Goal: Task Accomplishment & Management: Use online tool/utility

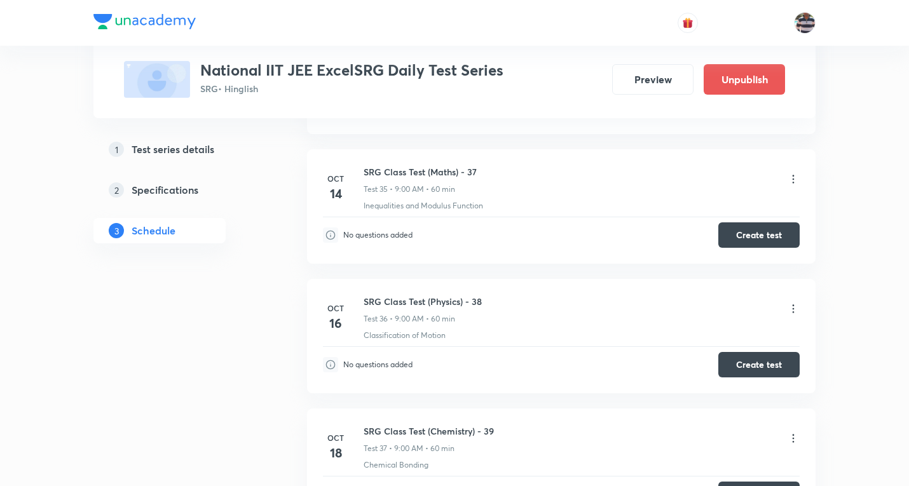
scroll to position [4797, 0]
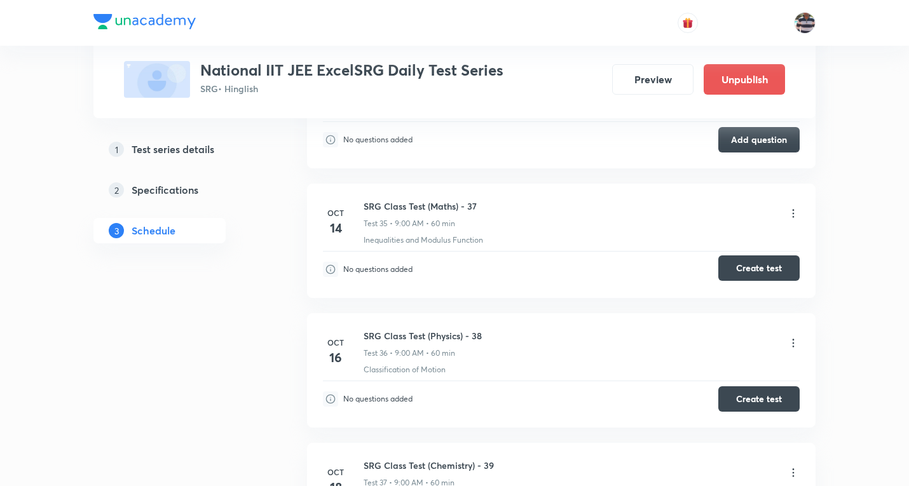
click at [767, 267] on button "Create test" at bounding box center [758, 267] width 81 height 25
click at [764, 266] on button "Create test" at bounding box center [758, 267] width 81 height 25
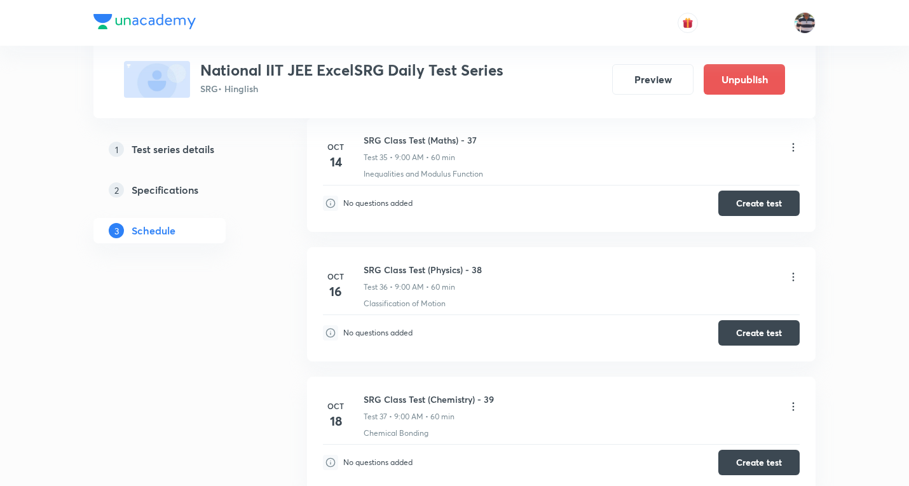
scroll to position [4924, 0]
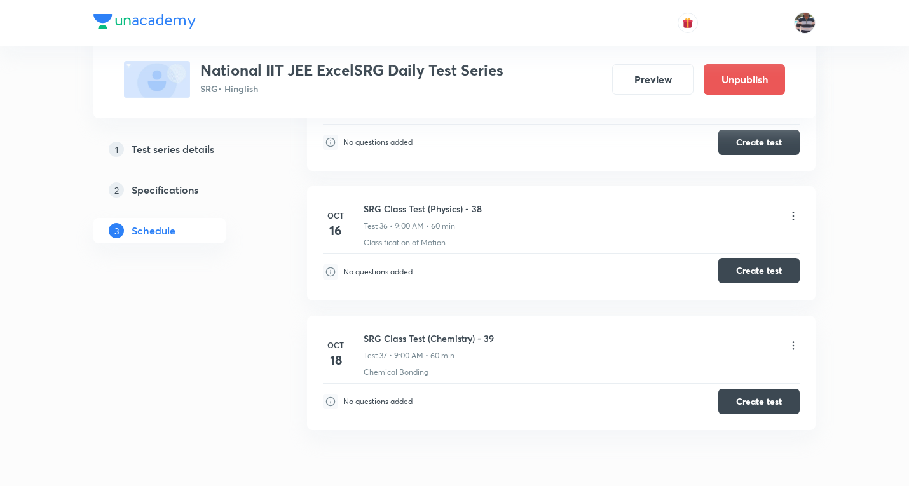
click at [758, 267] on button "Create test" at bounding box center [758, 270] width 81 height 25
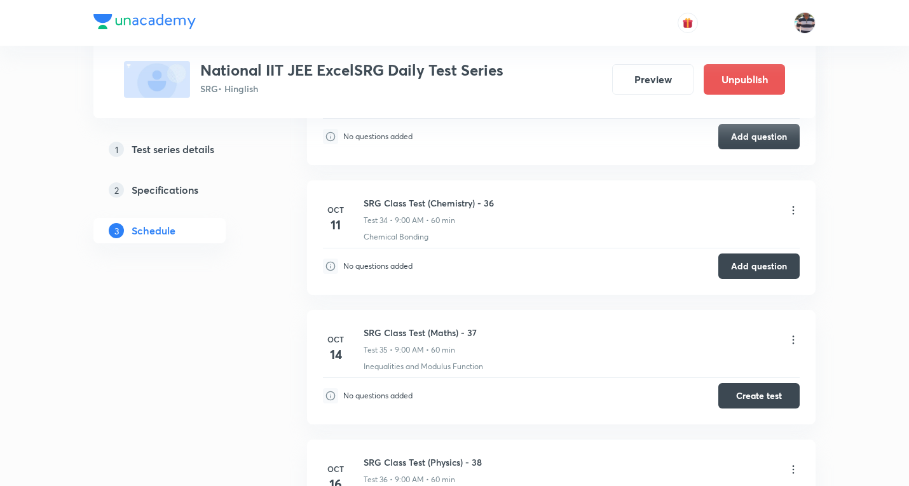
scroll to position [4670, 0]
click at [792, 212] on icon at bounding box center [793, 211] width 13 height 13
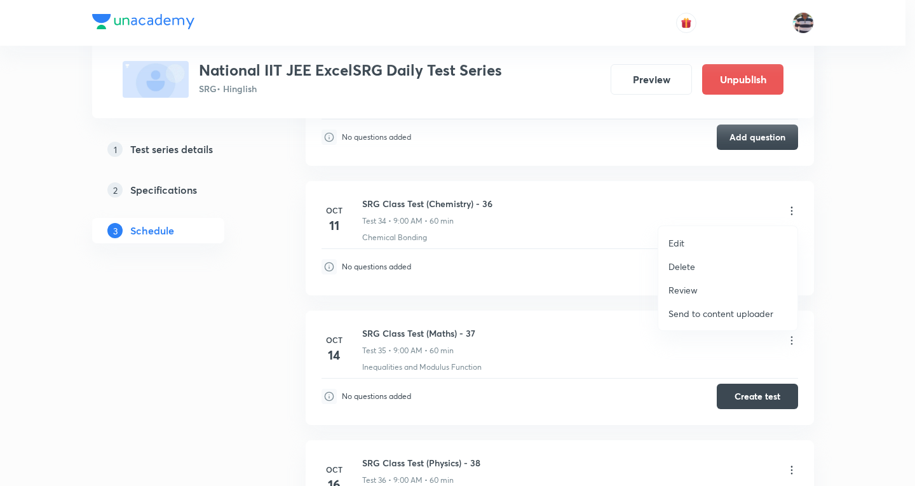
click at [691, 244] on li "Edit" at bounding box center [727, 243] width 139 height 24
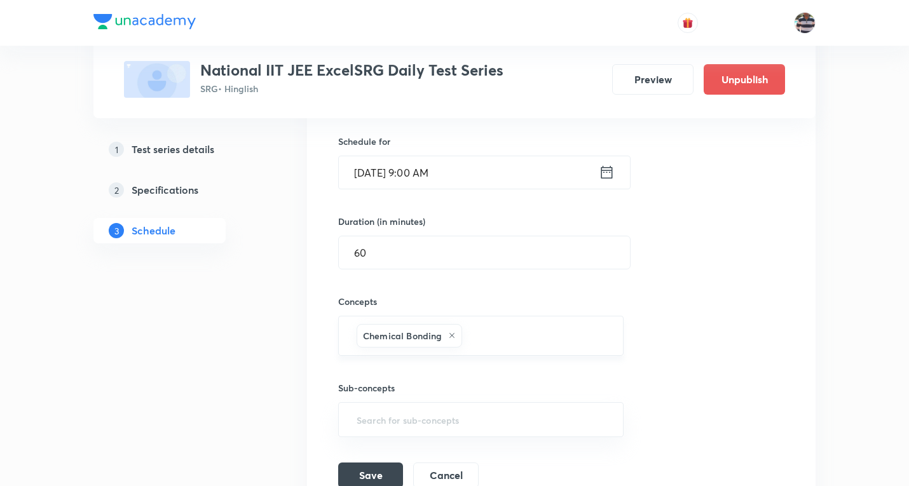
scroll to position [4289, 0]
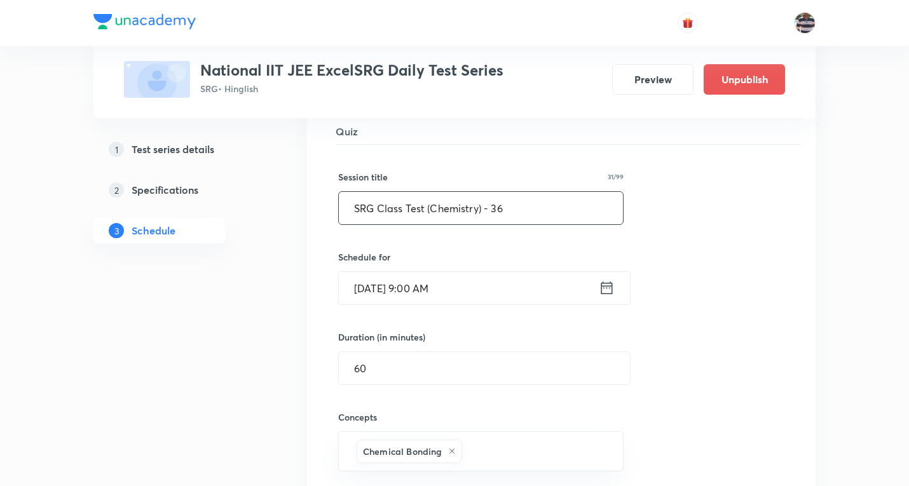
click at [481, 208] on input "SRG Class Test (Chemistry) - 36" at bounding box center [481, 208] width 284 height 32
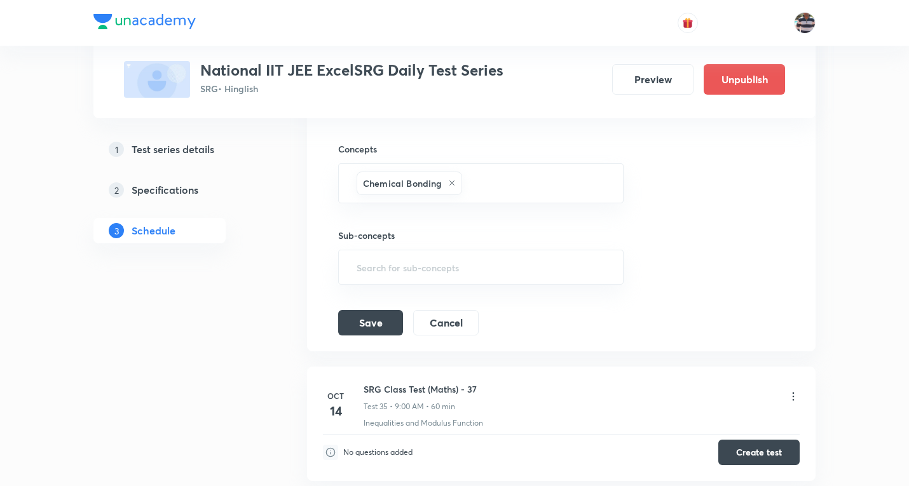
scroll to position [4549, 0]
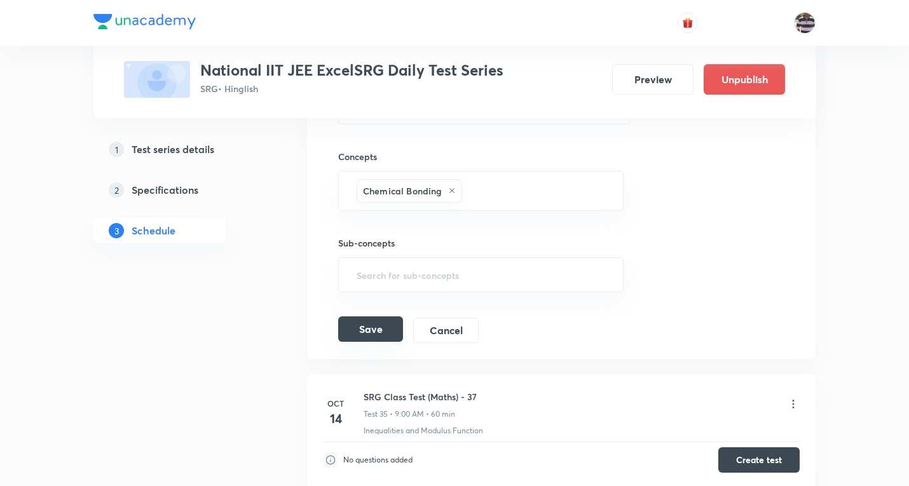
type input "SRG Class Test (Chemistry-IOC) - 36"
click at [375, 334] on button "Save" at bounding box center [370, 328] width 65 height 25
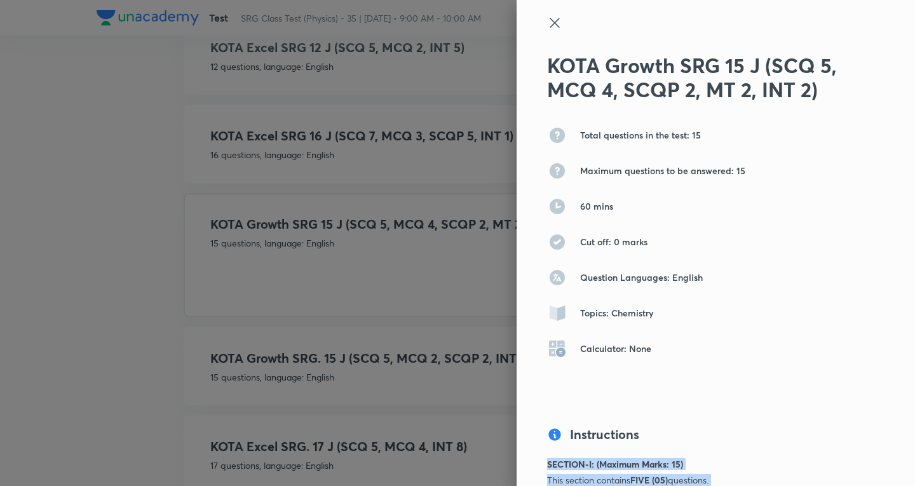
scroll to position [1030, 0]
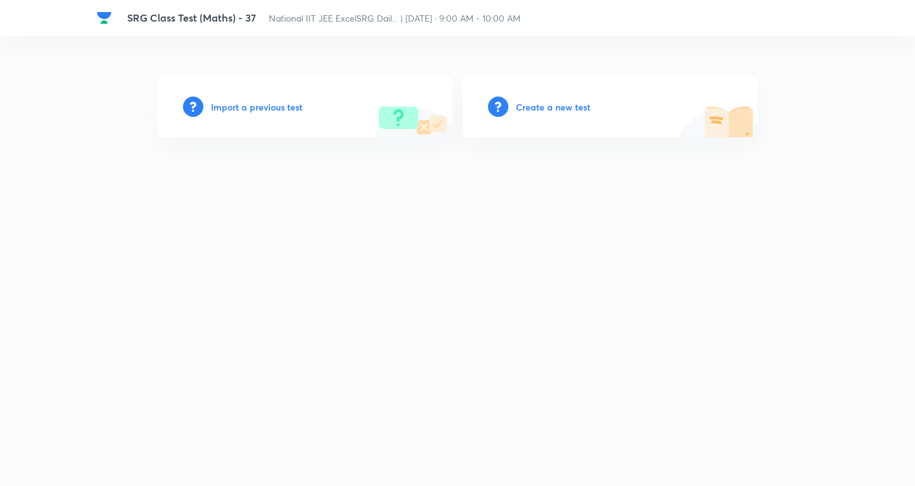
click at [567, 105] on h6 "Create a new test" at bounding box center [553, 106] width 74 height 13
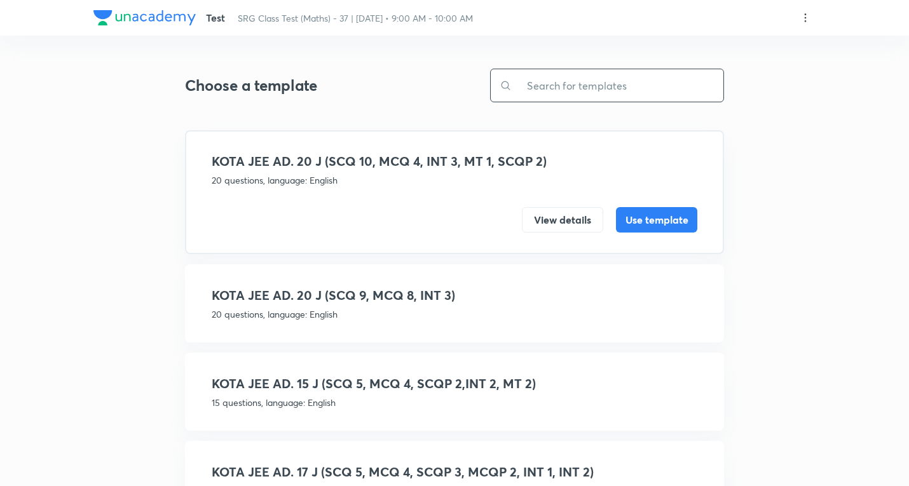
click at [575, 88] on input "text" at bounding box center [617, 85] width 212 height 32
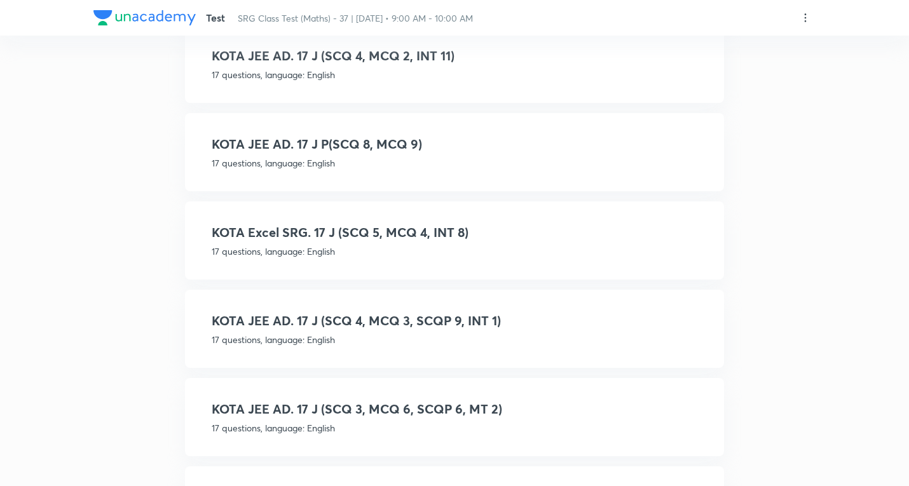
scroll to position [215, 0]
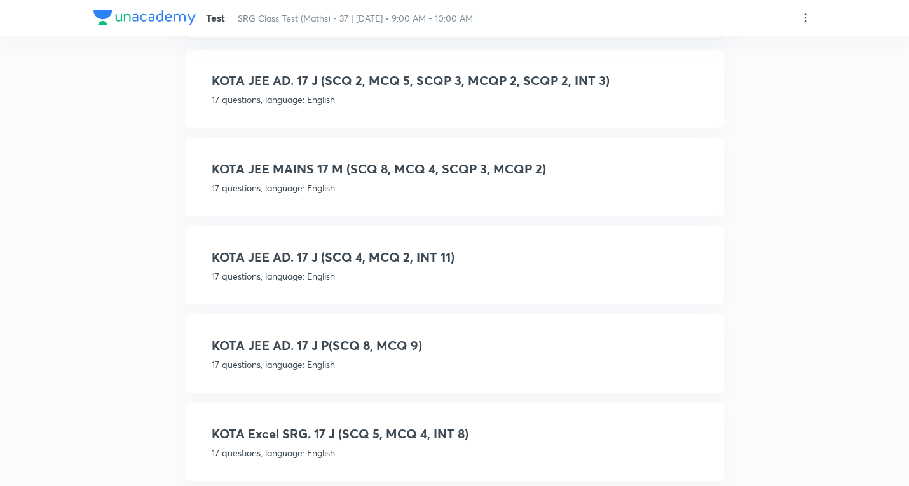
type input "17"
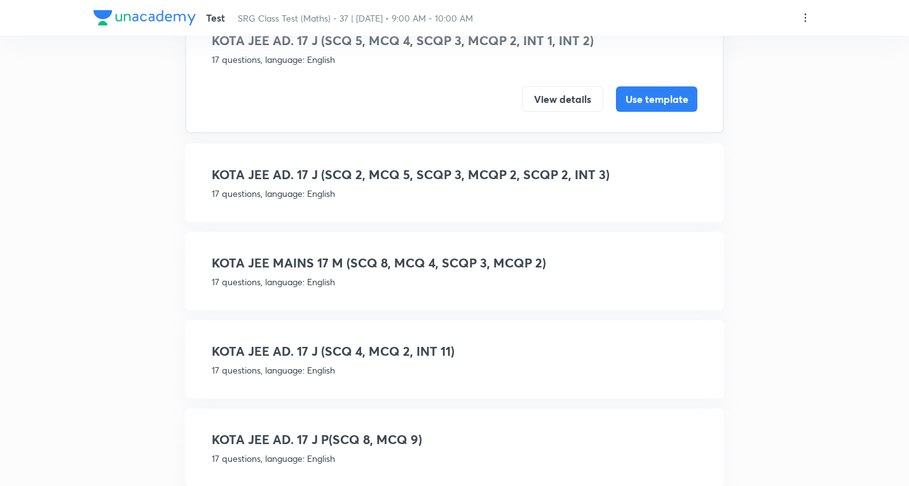
scroll to position [0, 0]
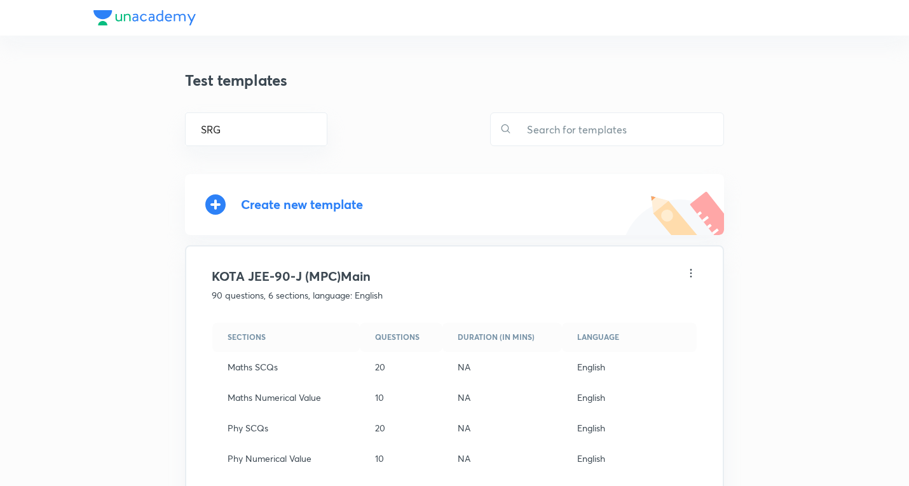
click at [316, 198] on div "Create new template" at bounding box center [302, 204] width 122 height 15
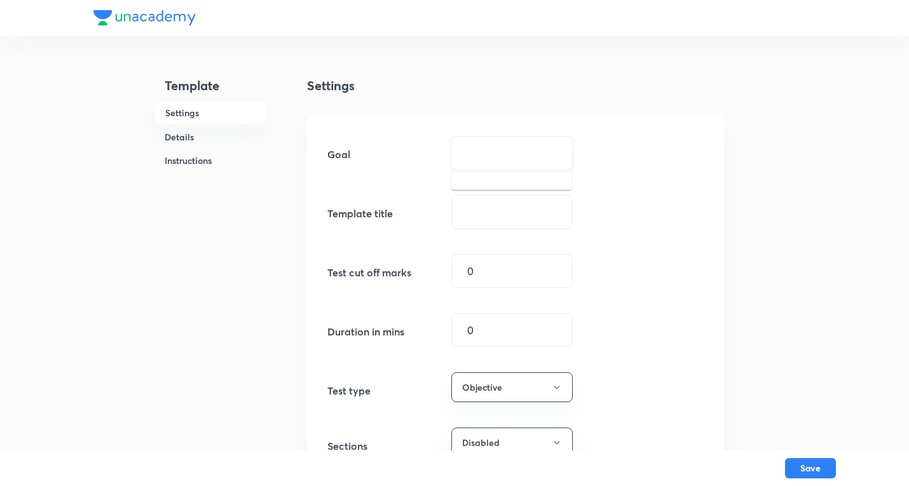
click at [516, 158] on input "text" at bounding box center [512, 153] width 90 height 12
type input "D"
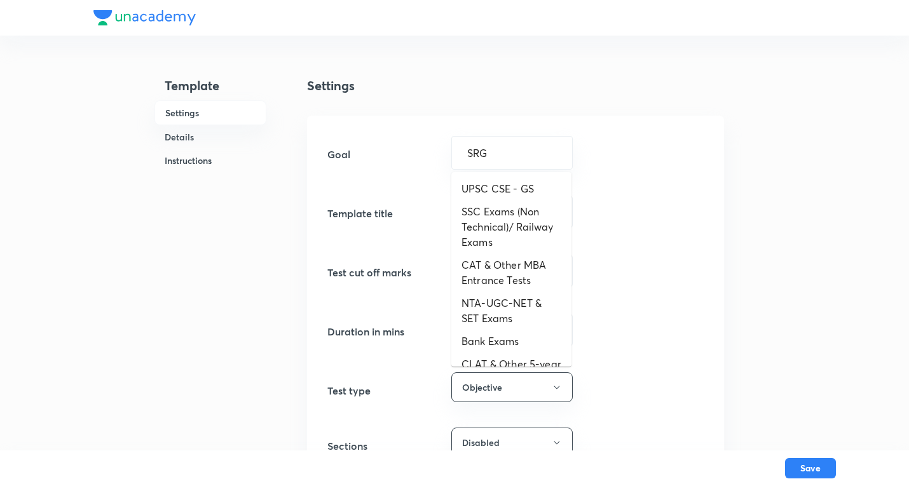
type input "SRG"
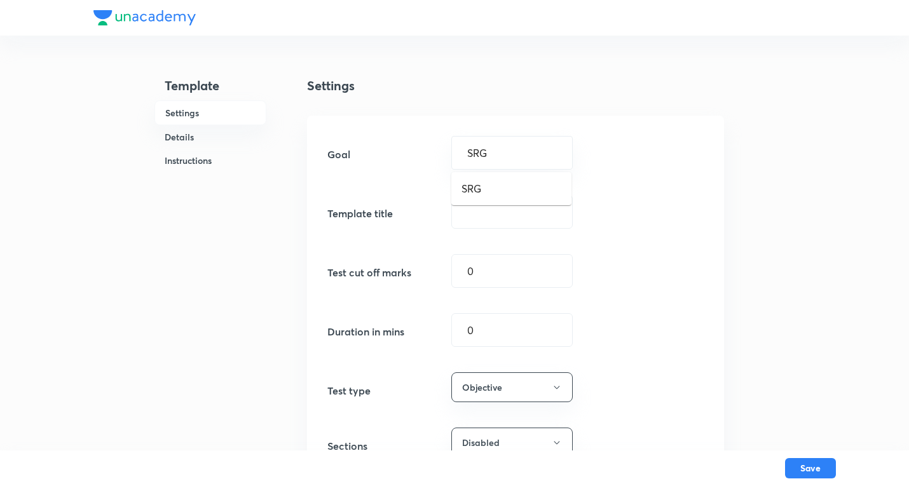
click at [512, 191] on li "SRG" at bounding box center [511, 188] width 120 height 23
type input "UPSC CSE - GS"
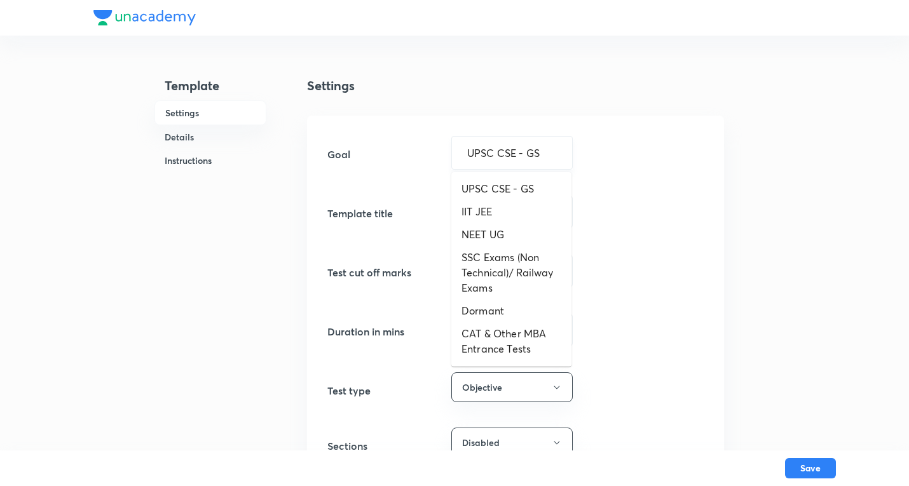
click at [544, 151] on input "UPSC CSE - GS" at bounding box center [512, 153] width 90 height 12
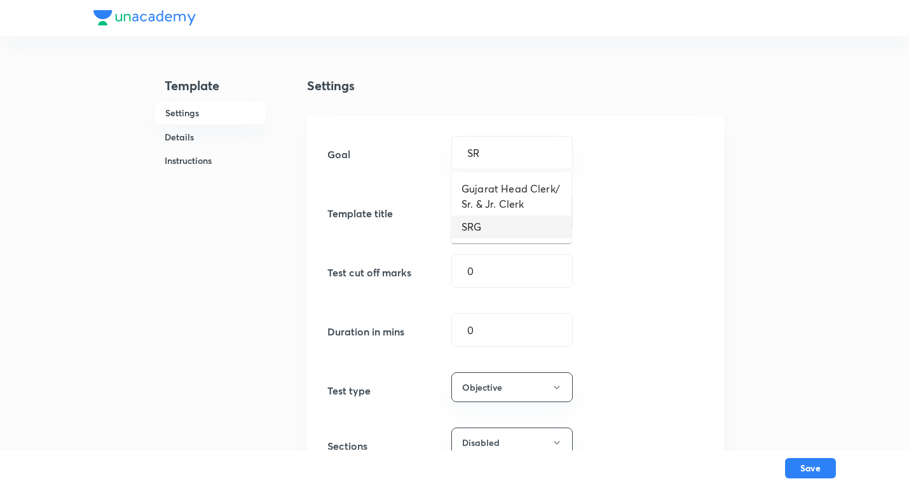
click at [480, 224] on li "SRG" at bounding box center [511, 226] width 120 height 23
type input "SRG"
drag, startPoint x: 483, startPoint y: 211, endPoint x: 528, endPoint y: 201, distance: 46.2
click at [492, 206] on input "text" at bounding box center [512, 212] width 120 height 32
click at [499, 215] on input "text" at bounding box center [512, 212] width 120 height 32
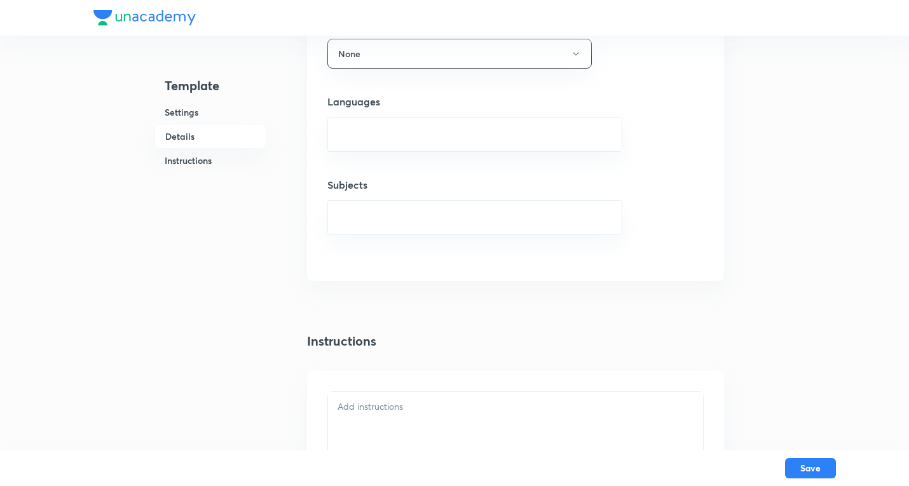
scroll to position [1017, 0]
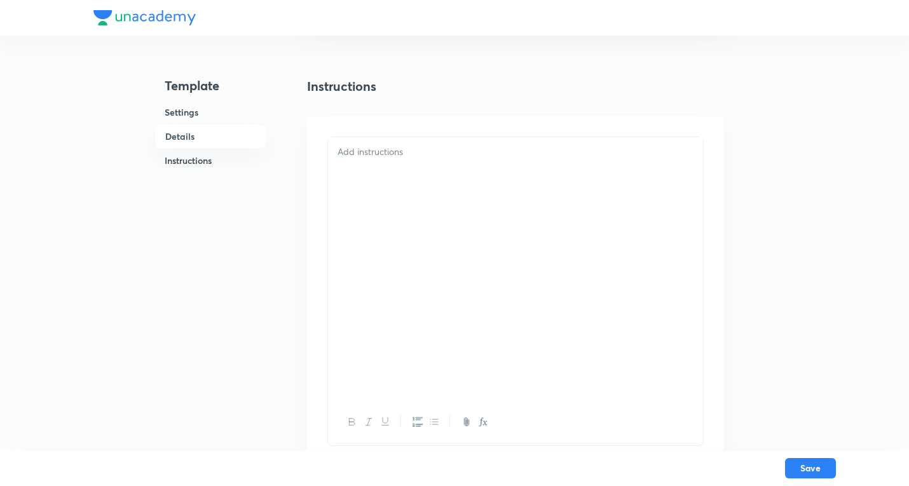
click at [410, 215] on div at bounding box center [515, 268] width 375 height 262
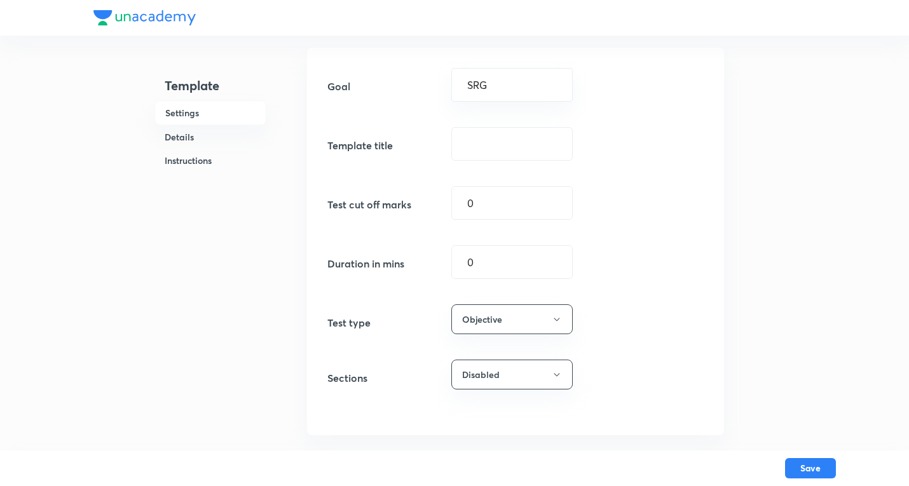
scroll to position [64, 0]
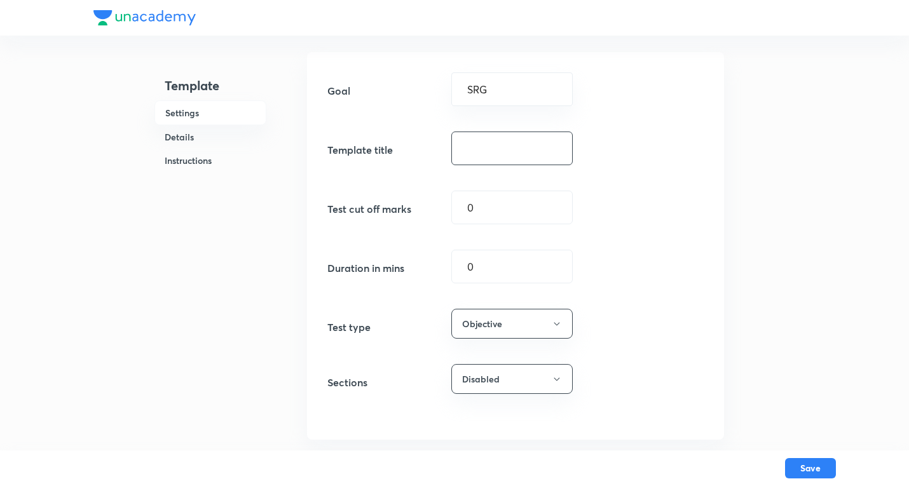
click at [490, 147] on input "text" at bounding box center [512, 148] width 120 height 32
click at [493, 150] on input "text" at bounding box center [512, 148] width 120 height 32
paste input "KOTA Growth SRG 15 J (SCQ 5, MCQ 4, SCQP 2, MT 2, INT 2)"
type input "KOTA Excel SRG 17 J (SCQ 6, MCQ 4, MT 2, INT 5)"
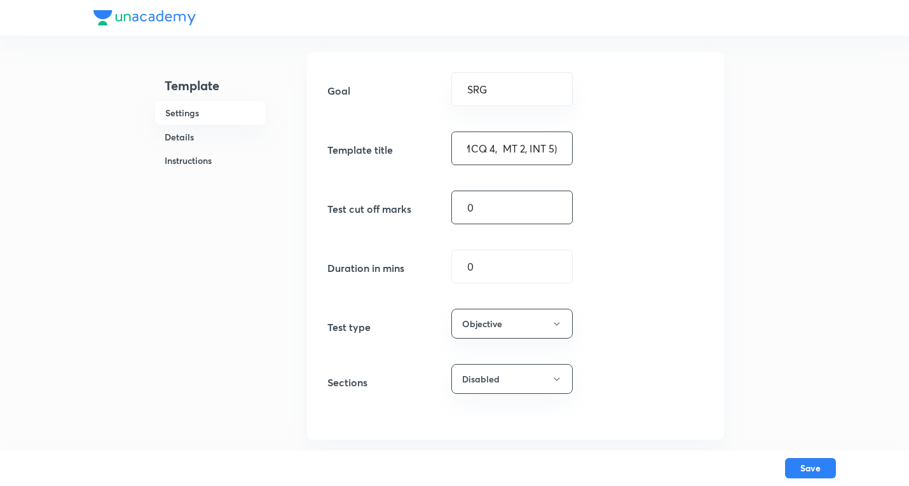
scroll to position [0, 0]
type input "60"
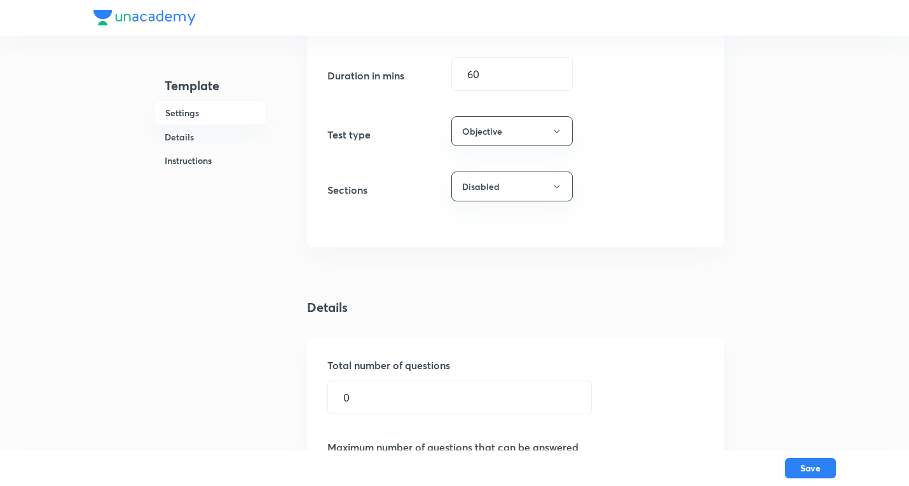
scroll to position [445, 0]
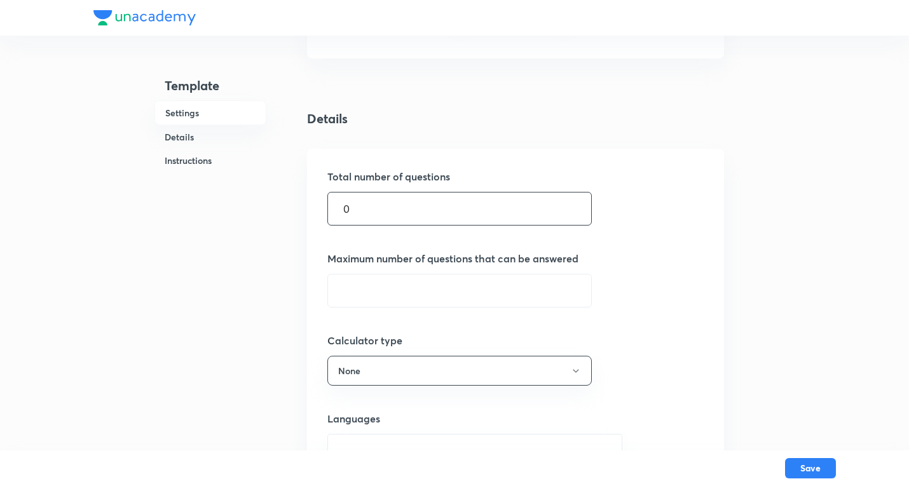
drag, startPoint x: 400, startPoint y: 206, endPoint x: 150, endPoint y: 170, distance: 252.4
click at [150, 170] on div "Template Settings Details Instructions Settings Goal SRG ​ Template title KOTA …" at bounding box center [454, 335] width 722 height 1508
type input "17"
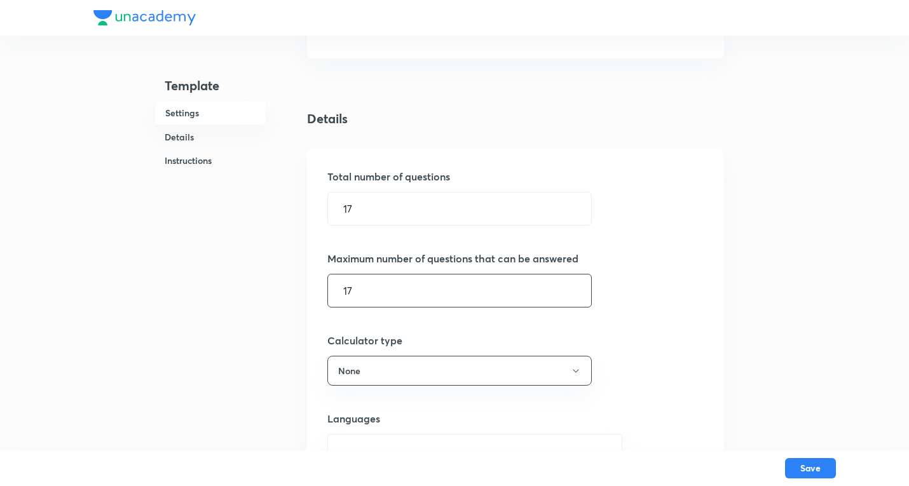
type input "17"
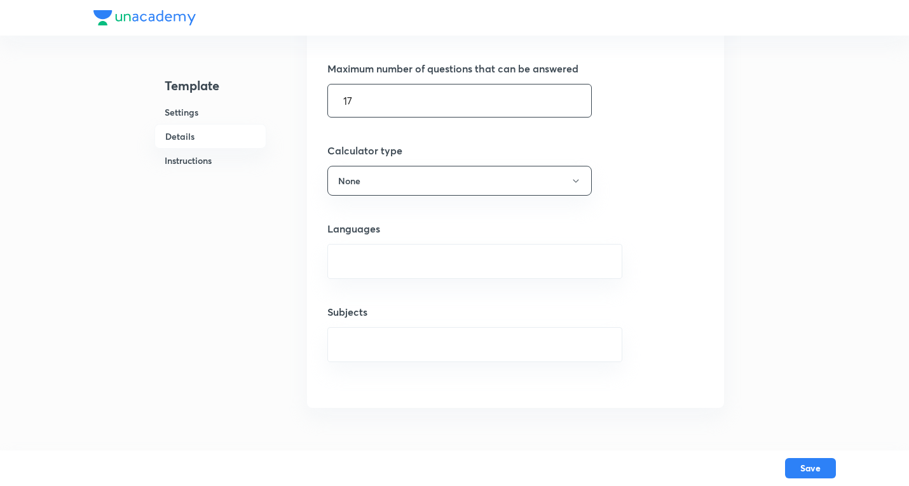
scroll to position [635, 0]
click at [361, 255] on input "text" at bounding box center [474, 261] width 263 height 24
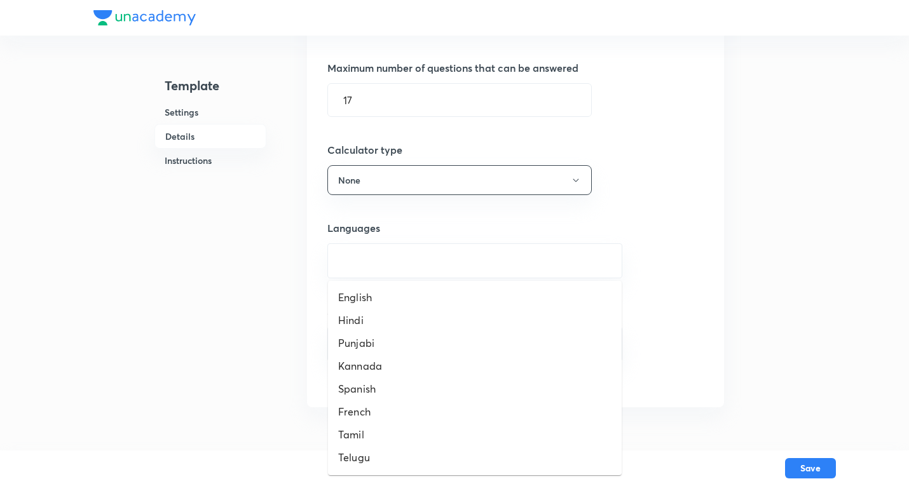
click at [370, 285] on ul "English Hindi Punjabi Kannada Spanish French Tamil Telugu Malayalam Marathi Ben…" at bounding box center [475, 378] width 294 height 194
click at [371, 296] on li "English" at bounding box center [475, 297] width 294 height 23
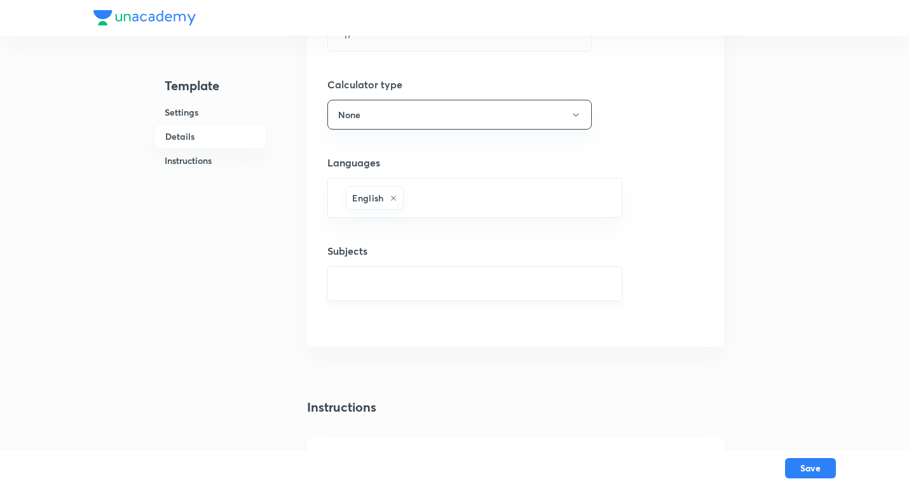
scroll to position [762, 0]
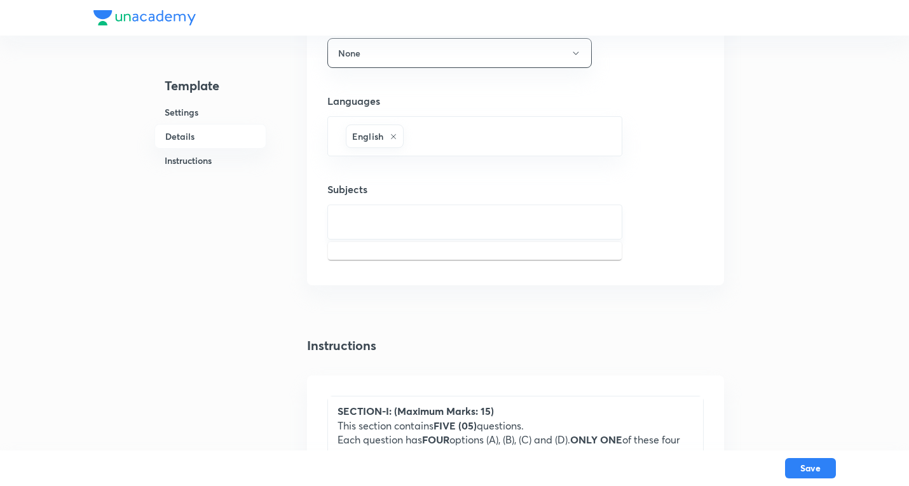
click at [367, 217] on input "text" at bounding box center [474, 222] width 263 height 24
type input "Maths"
click at [388, 280] on li "Mathematics" at bounding box center [475, 281] width 294 height 23
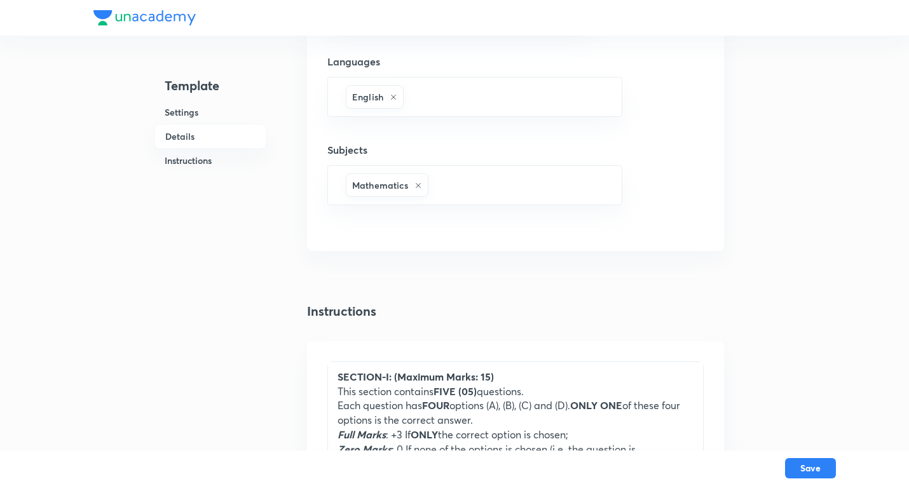
scroll to position [953, 0]
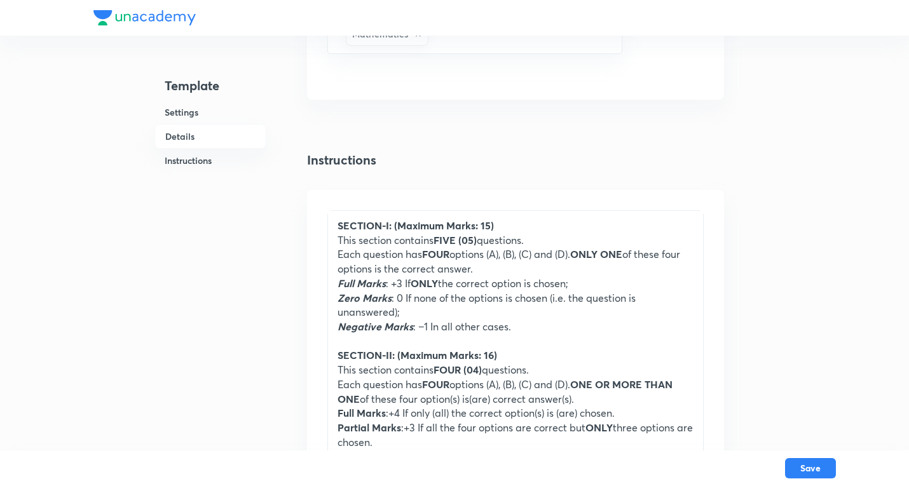
click at [459, 245] on strong "FIVE (05)" at bounding box center [454, 239] width 43 height 13
click at [458, 240] on strong "FIVE (05)" at bounding box center [454, 239] width 43 height 13
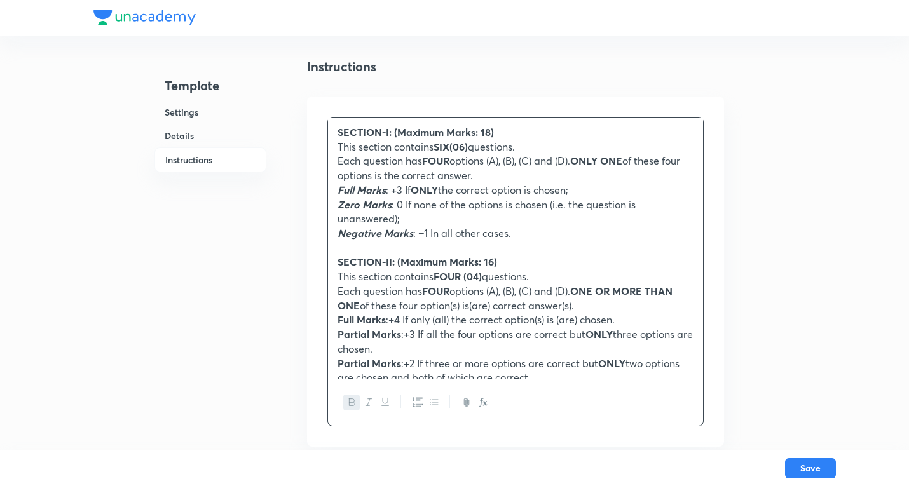
scroll to position [1080, 0]
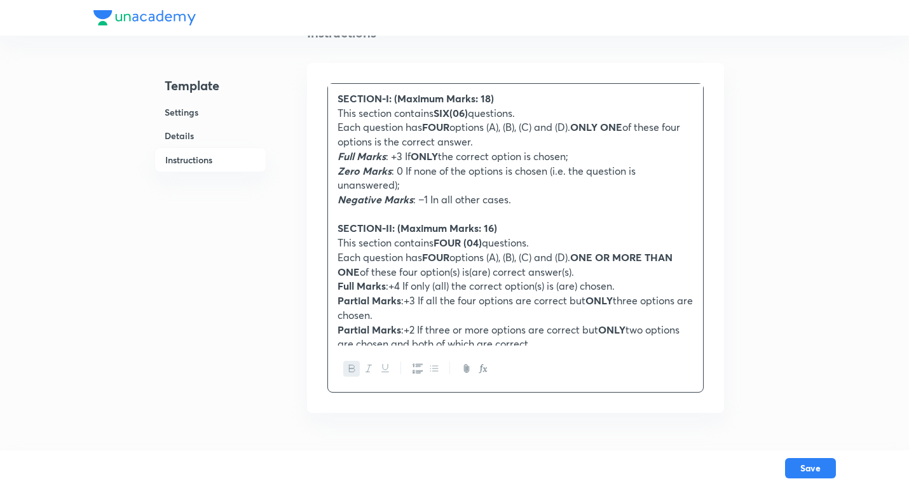
click at [463, 243] on strong "FOUR (04)" at bounding box center [457, 242] width 48 height 13
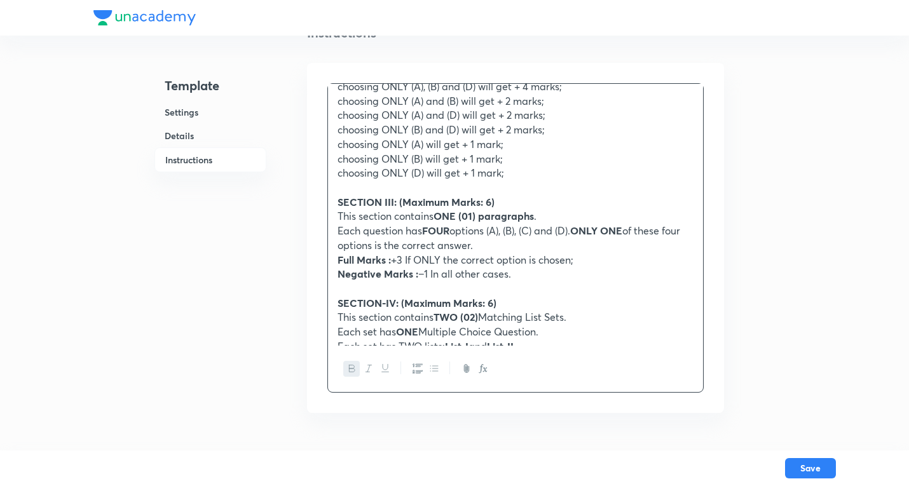
scroll to position [445, 0]
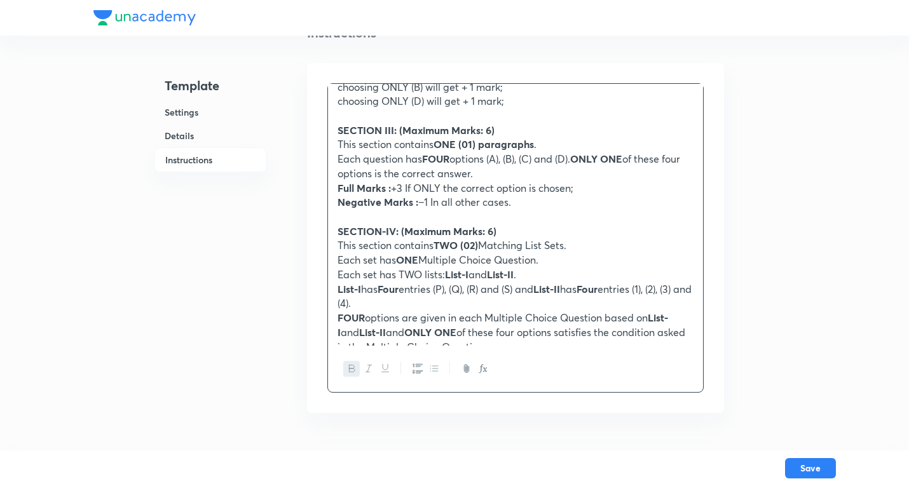
click at [452, 130] on strong "SECTION III: (Maximum Marks: 6)" at bounding box center [415, 129] width 157 height 13
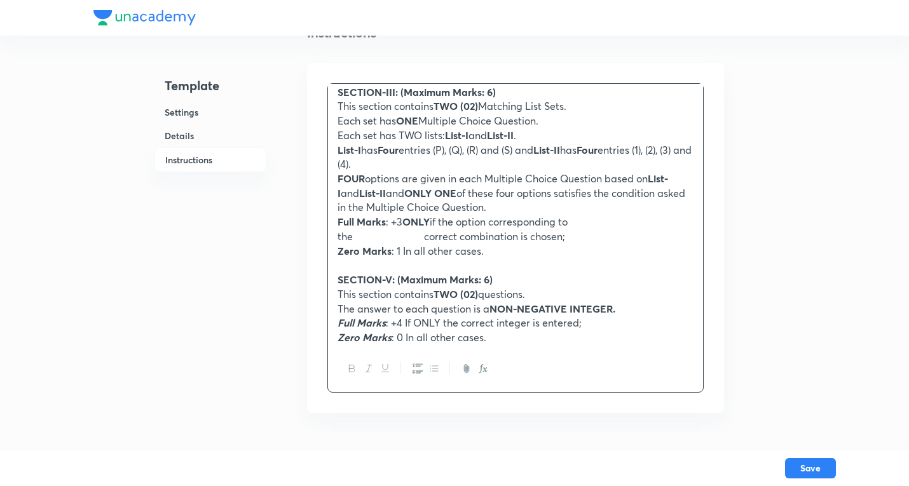
scroll to position [504, 0]
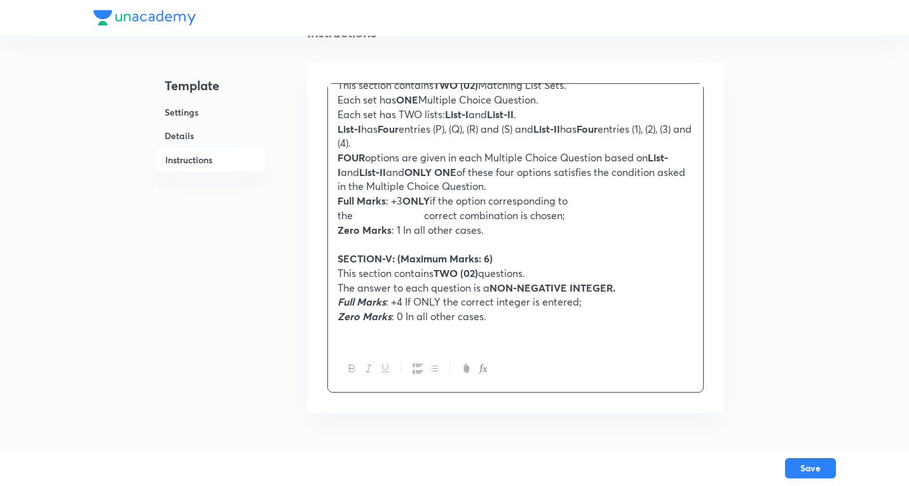
click at [384, 263] on strong "SECTION-V: (Maximum Marks: 6)" at bounding box center [414, 258] width 155 height 13
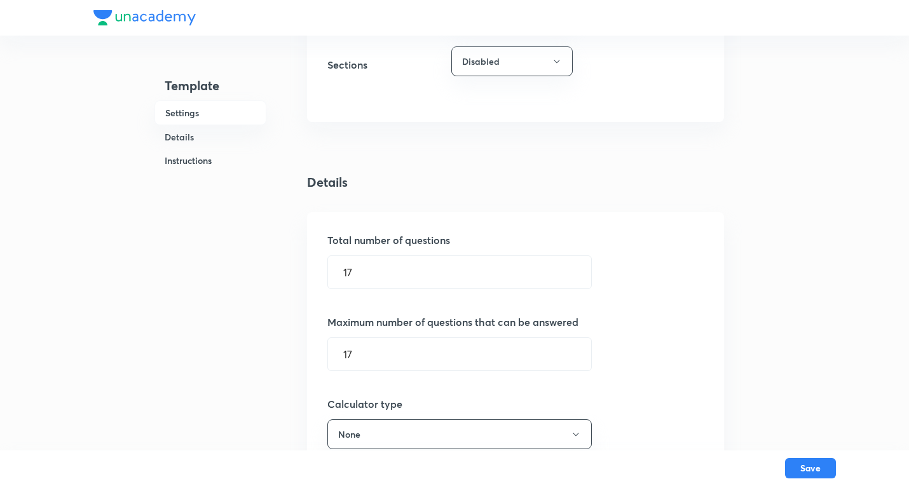
scroll to position [0, 0]
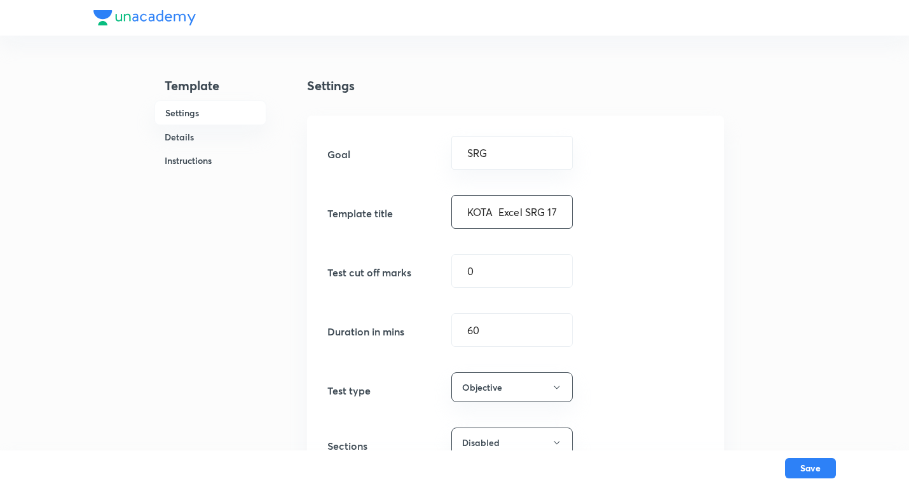
click at [513, 208] on input "KOTA Excel SRG 17 J (SCQ 6, MCQ 4, MT 2, INT 5)" at bounding box center [512, 212] width 120 height 32
click at [812, 468] on button "Save" at bounding box center [810, 467] width 51 height 20
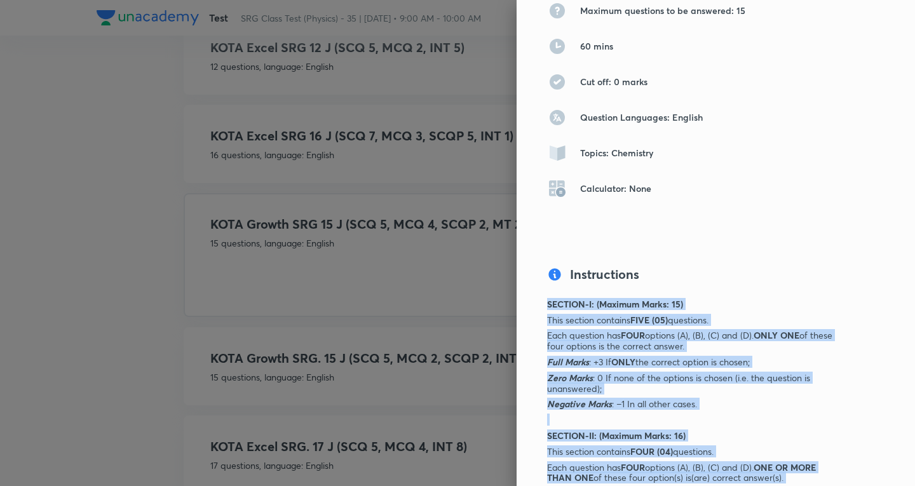
scroll to position [14, 0]
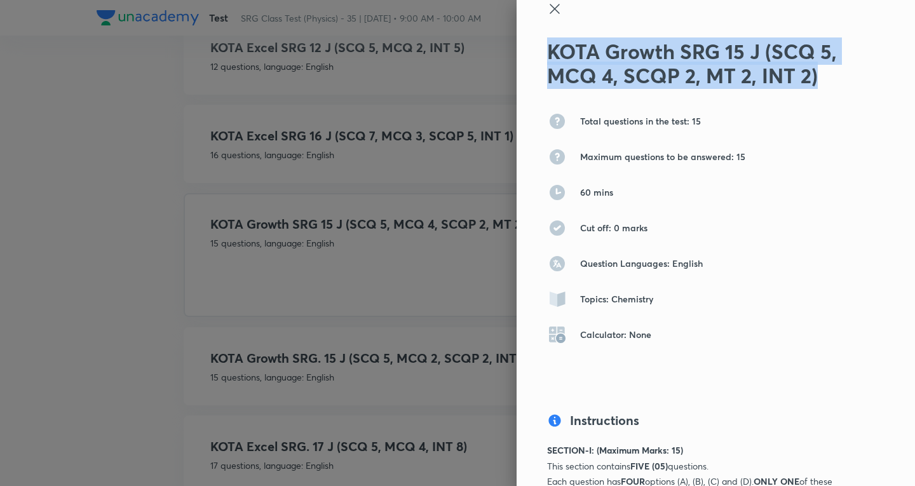
drag, startPoint x: 578, startPoint y: 43, endPoint x: 523, endPoint y: 39, distance: 55.5
click at [523, 39] on div "KOTA Growth SRG 15 J (SCQ 5, MCQ 4, SCQP 2, MT 2, INT 2) Total questions in the…" at bounding box center [716, 243] width 398 height 486
copy h2 "KOTA Growth SRG 15 J (SCQ 5, MCQ 4, SCQP 2, MT 2, INT 2)"
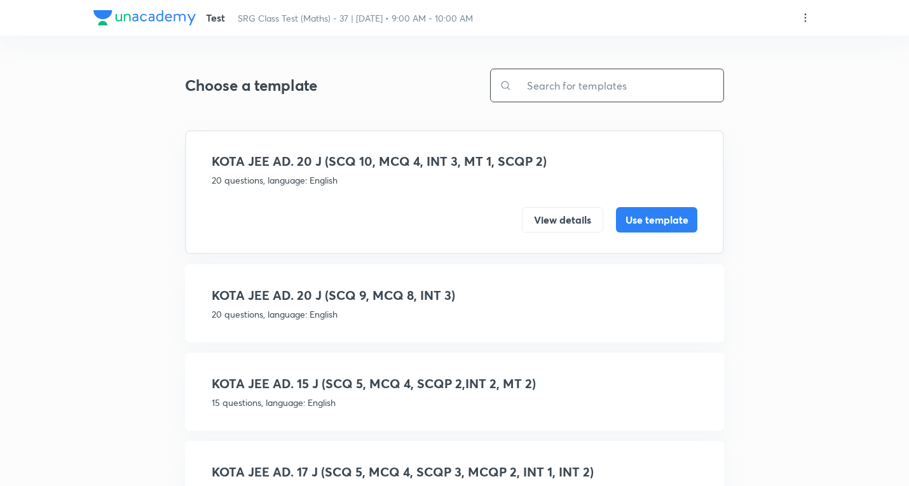
click at [580, 91] on input "text" at bounding box center [617, 85] width 212 height 32
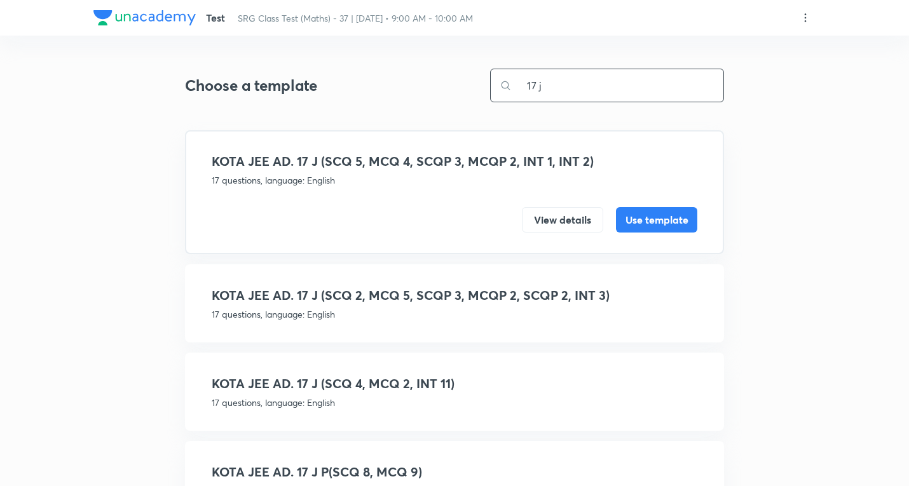
type input "17 j"
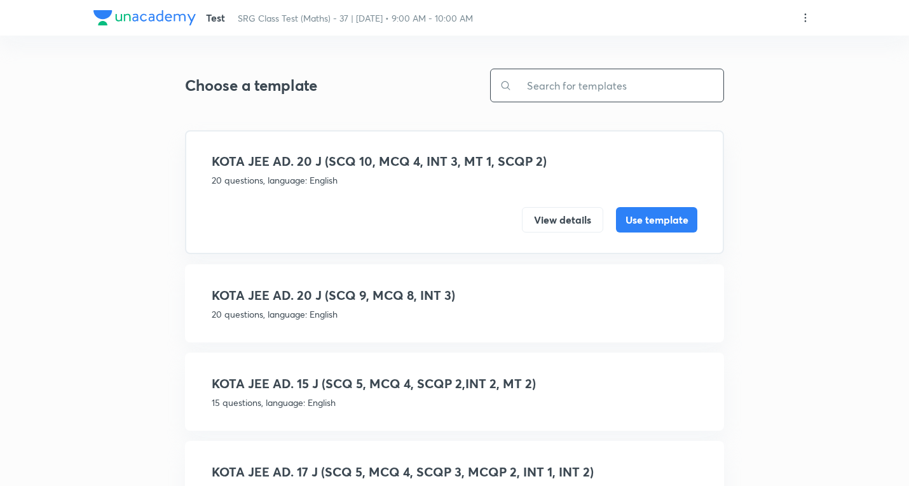
click at [609, 86] on input "text" at bounding box center [617, 85] width 212 height 32
paste input "KOTA Excel SRG 17 J (SCQ 6, MCQ 4, MT 2, INT 5)"
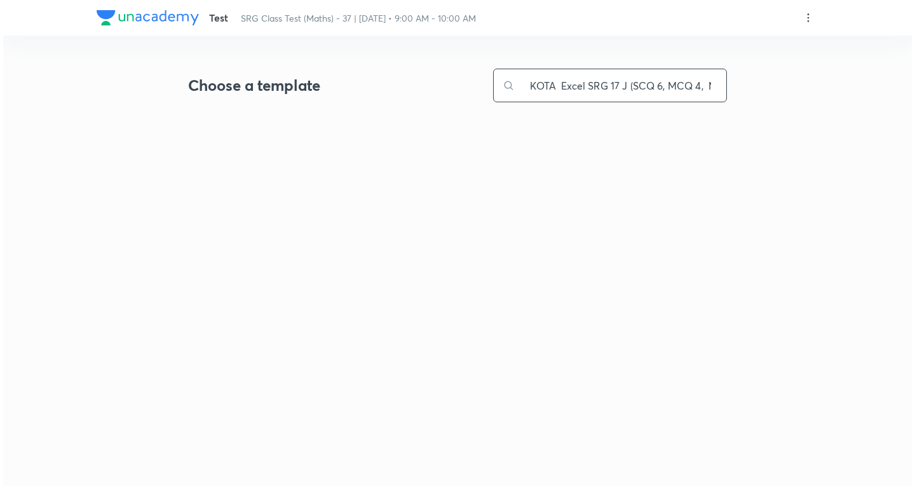
scroll to position [0, 58]
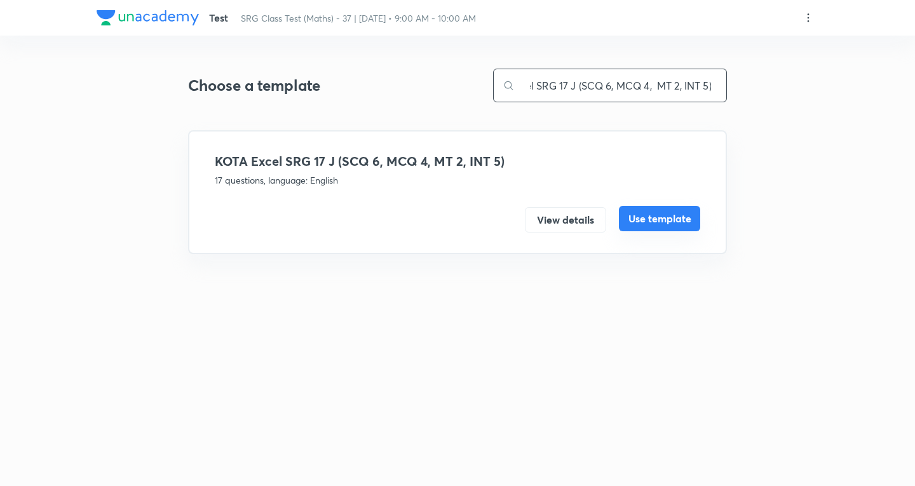
type input "KOTA Excel SRG 17 J (SCQ 6, MCQ 4, MT 2, INT 5)"
click at [661, 216] on button "Use template" at bounding box center [659, 218] width 81 height 25
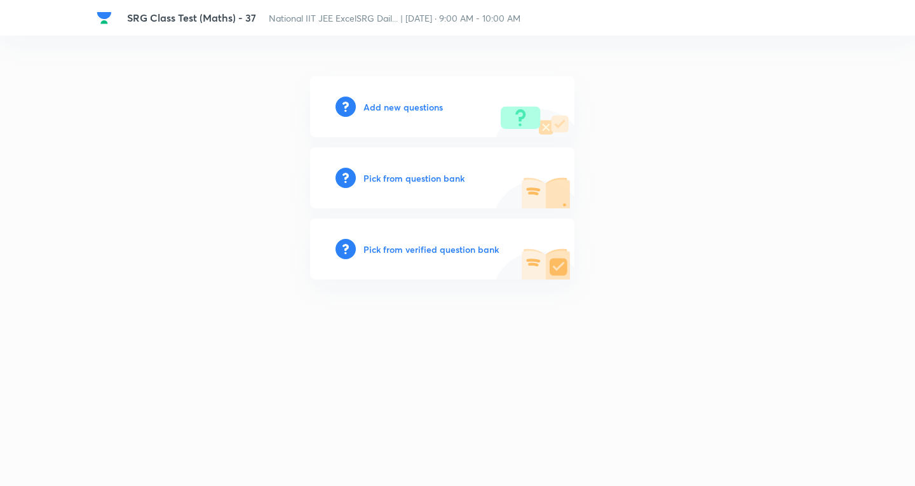
click at [429, 104] on h6 "Add new questions" at bounding box center [402, 106] width 79 height 13
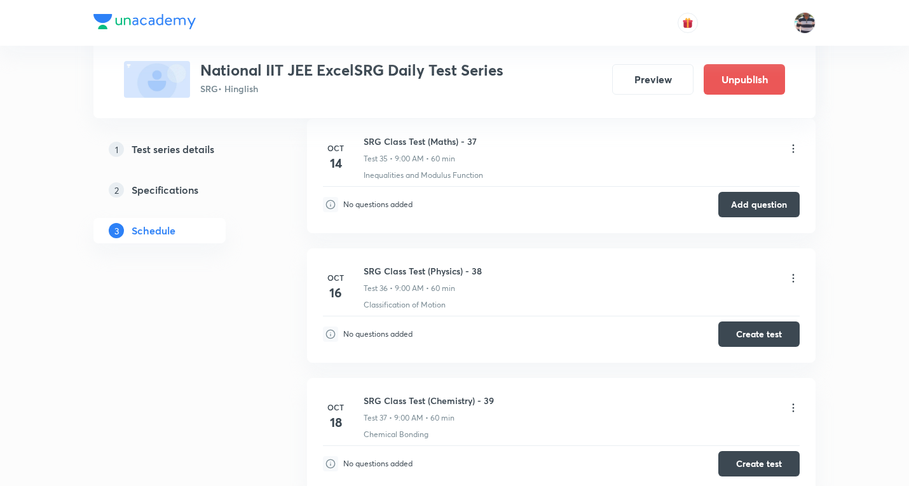
scroll to position [4855, 0]
click at [771, 333] on button "Create test" at bounding box center [758, 333] width 81 height 25
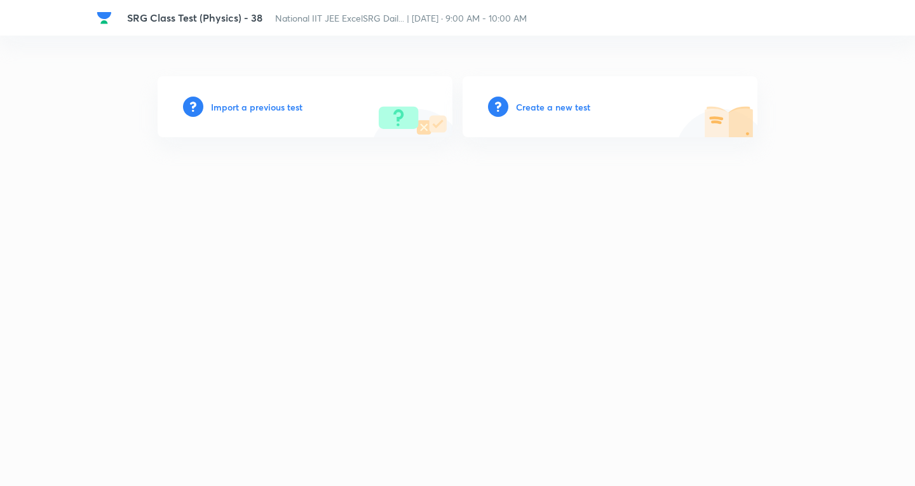
click at [545, 107] on h6 "Create a new test" at bounding box center [553, 106] width 74 height 13
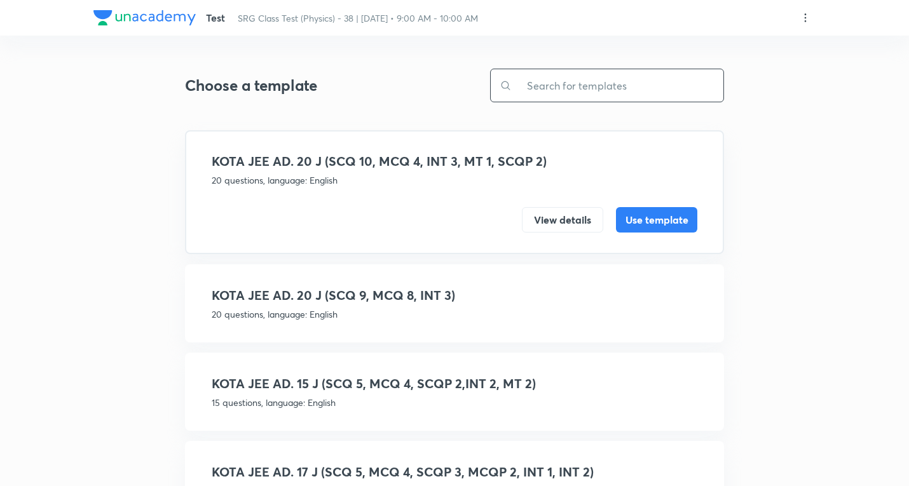
click at [598, 98] on input "text" at bounding box center [617, 85] width 212 height 32
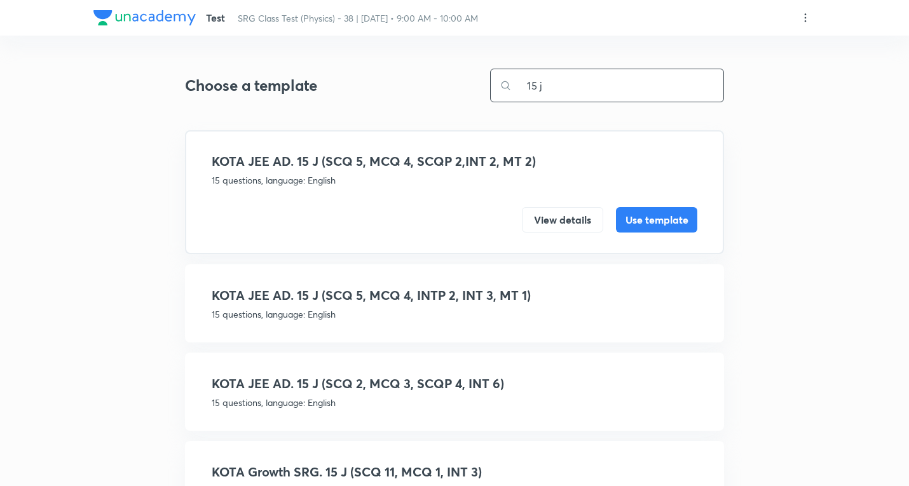
type input "15 j"
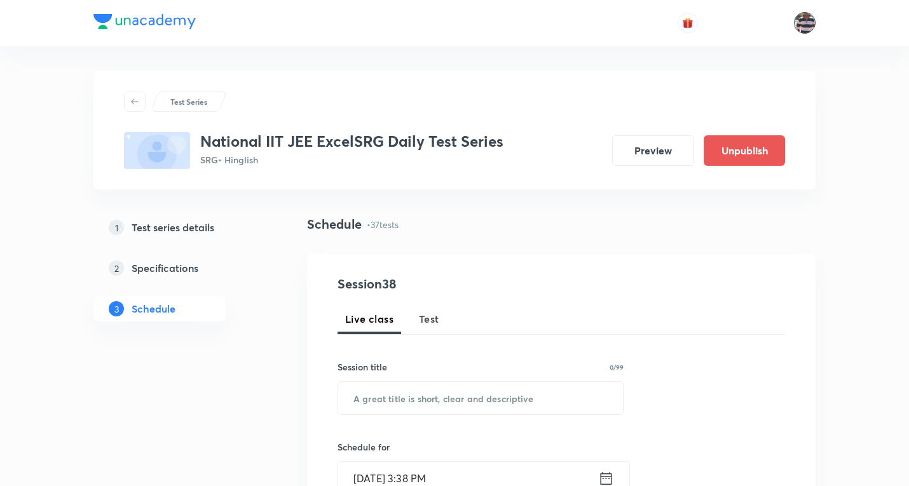
click at [806, 19] on img at bounding box center [805, 23] width 22 height 22
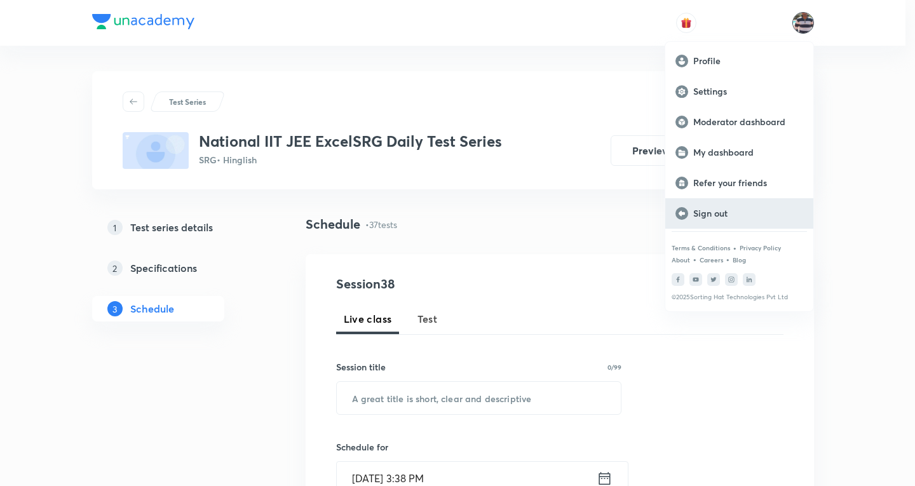
click at [721, 210] on p "Sign out" at bounding box center [748, 213] width 110 height 11
